Goal: Find specific page/section: Find specific page/section

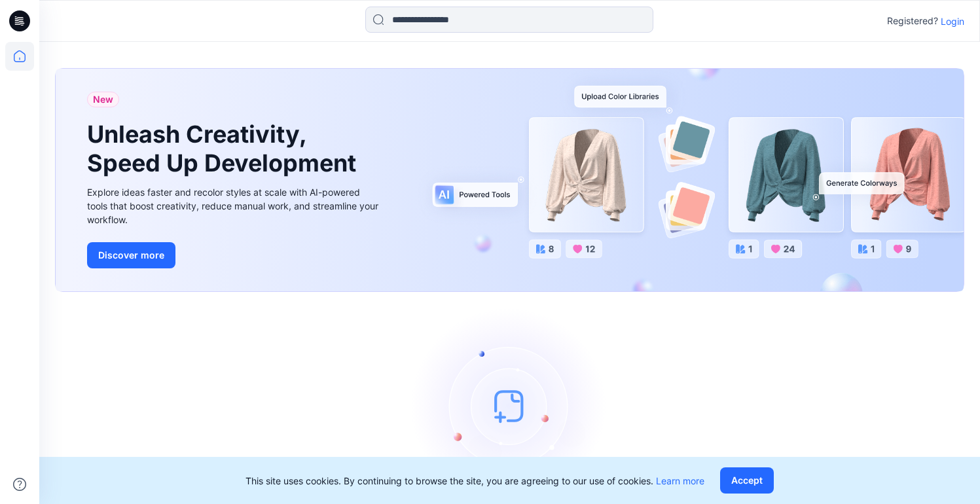
click at [949, 22] on p "Login" at bounding box center [952, 21] width 24 height 14
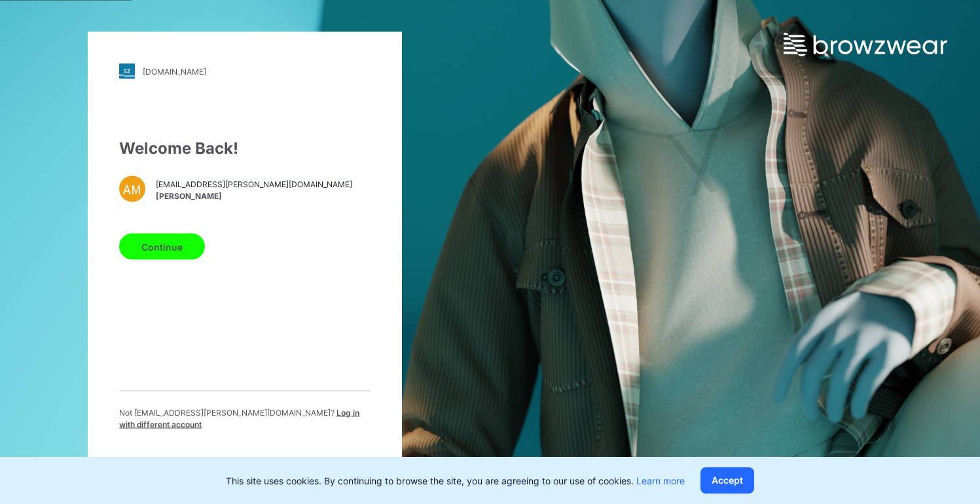
click at [154, 247] on button "Continue" at bounding box center [162, 247] width 86 height 26
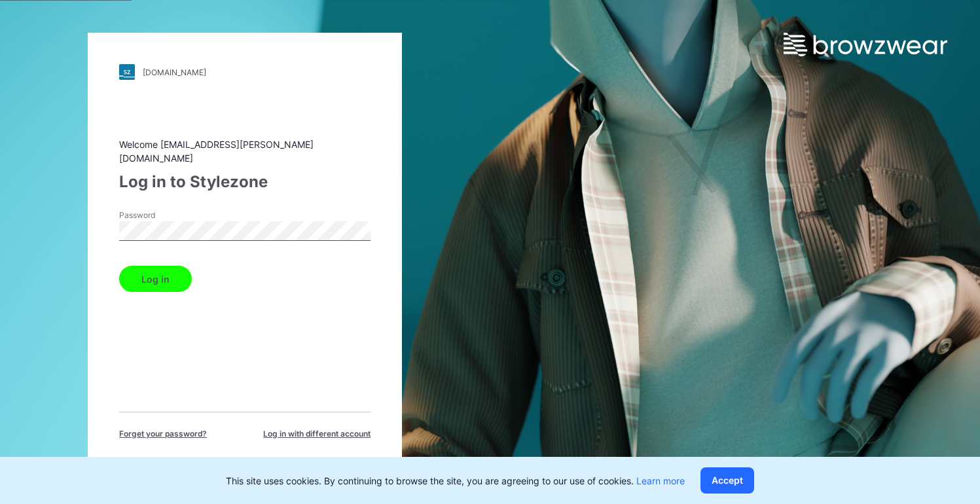
click at [168, 266] on button "Log in" at bounding box center [155, 279] width 73 height 26
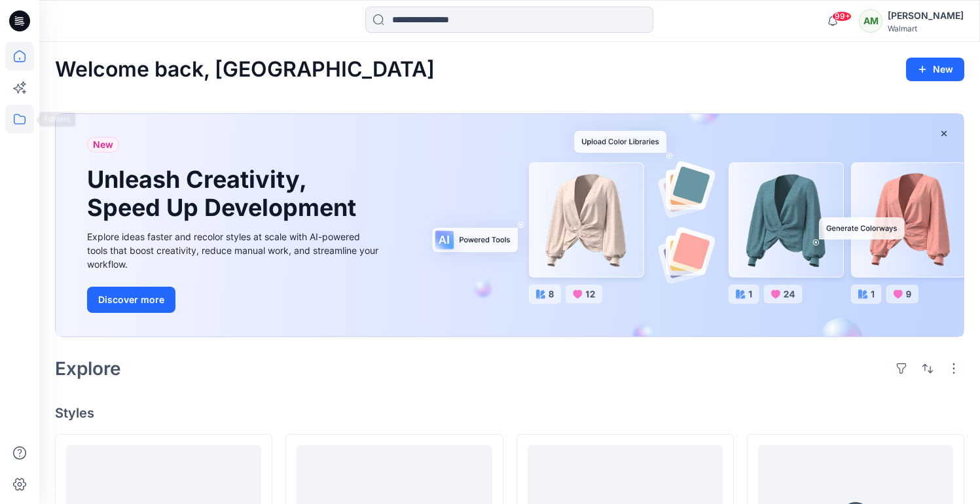
click at [18, 114] on icon at bounding box center [20, 119] width 12 height 10
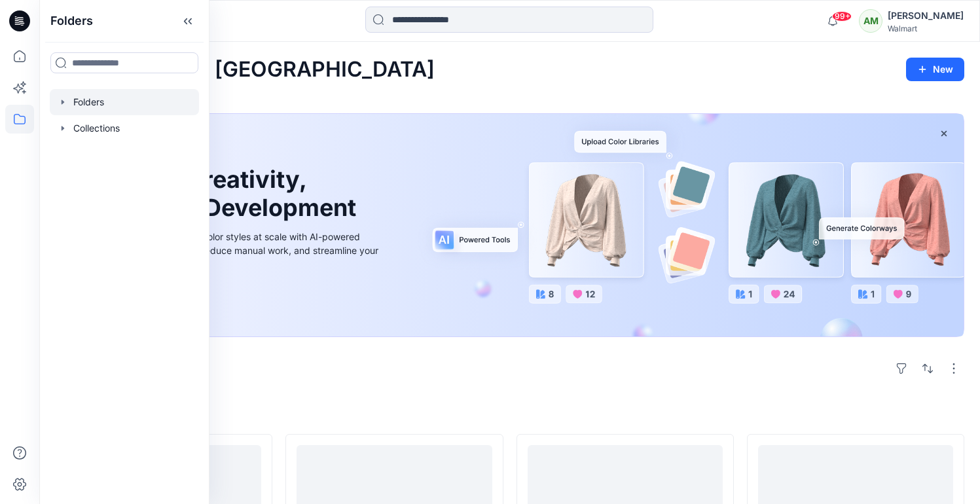
click at [64, 99] on icon "button" at bounding box center [63, 102] width 10 height 10
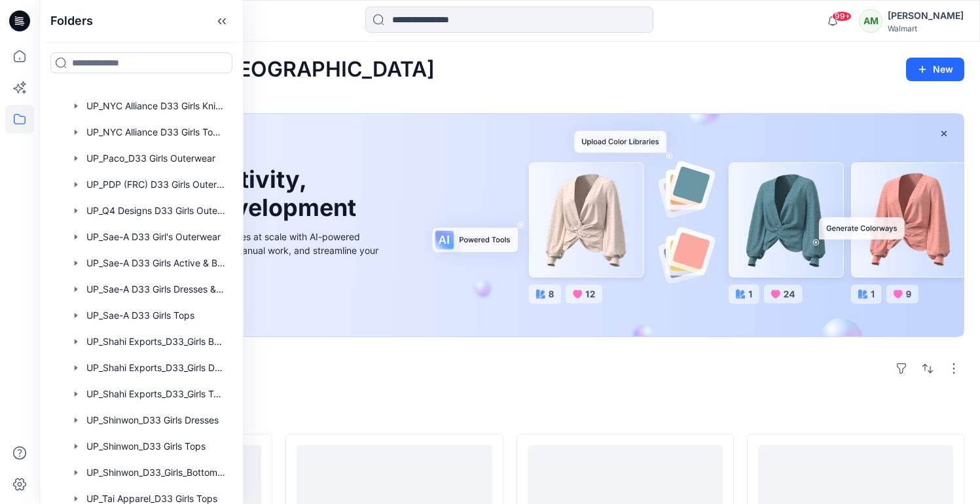
scroll to position [1553, 0]
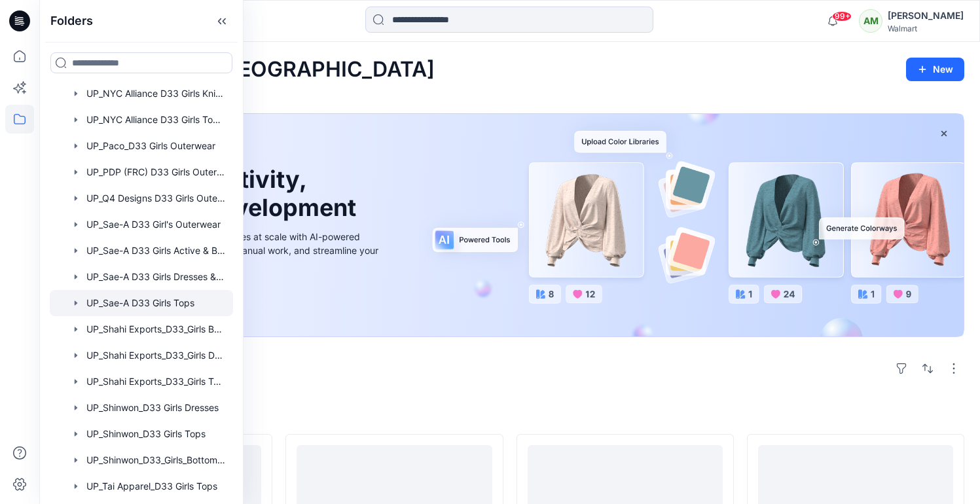
click at [133, 304] on div at bounding box center [141, 303] width 183 height 26
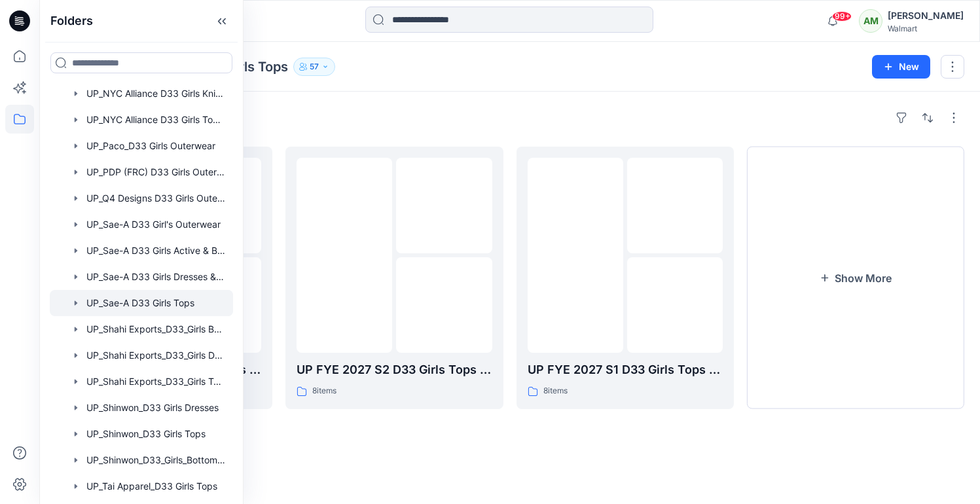
click at [461, 115] on div "Folders" at bounding box center [509, 117] width 909 height 21
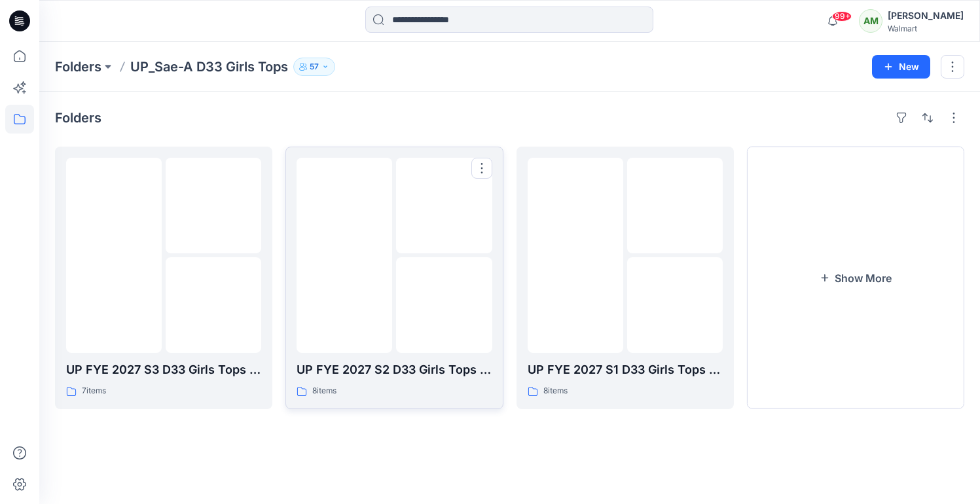
click at [444, 205] on img at bounding box center [444, 205] width 0 height 0
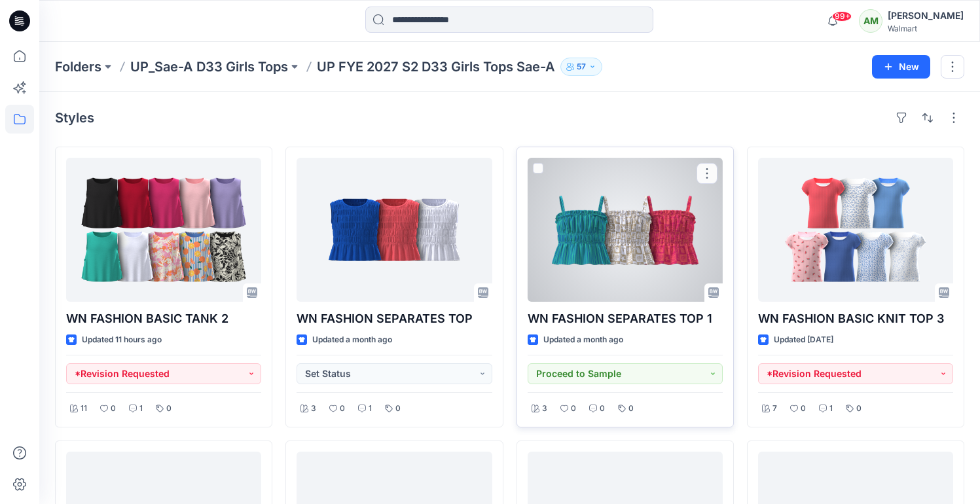
click at [626, 222] on div at bounding box center [624, 230] width 195 height 144
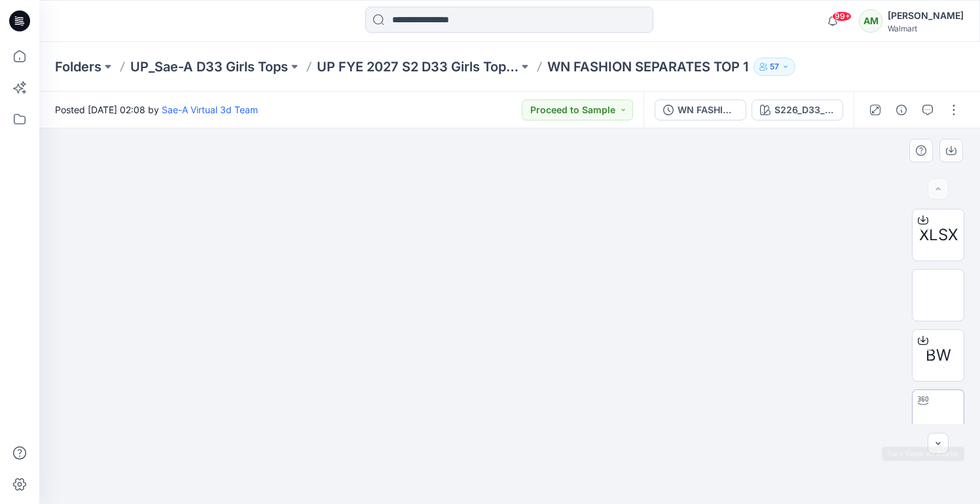
click at [938, 416] on img at bounding box center [938, 416] width 0 height 0
drag, startPoint x: 527, startPoint y: 323, endPoint x: 626, endPoint y: 320, distance: 98.9
drag, startPoint x: 513, startPoint y: 486, endPoint x: 539, endPoint y: 472, distance: 29.0
click at [539, 472] on icon at bounding box center [511, 464] width 396 height 49
